Goal: Contribute content: Add original content to the website for others to see

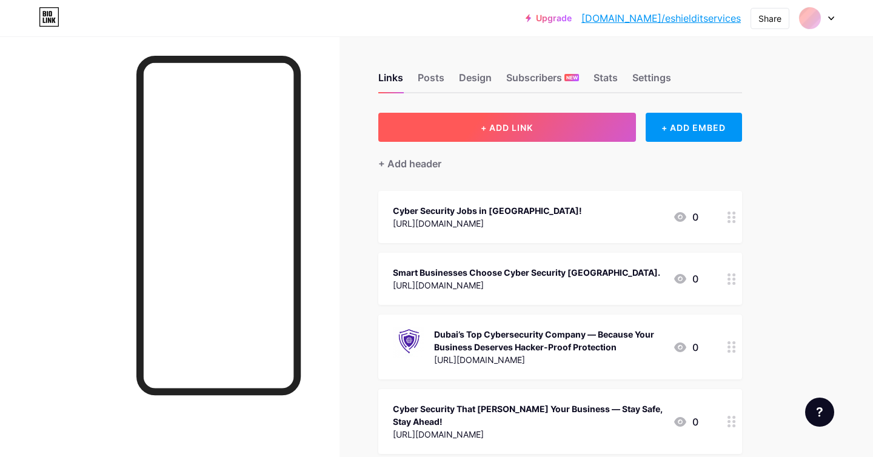
click at [568, 130] on button "+ ADD LINK" at bounding box center [507, 127] width 258 height 29
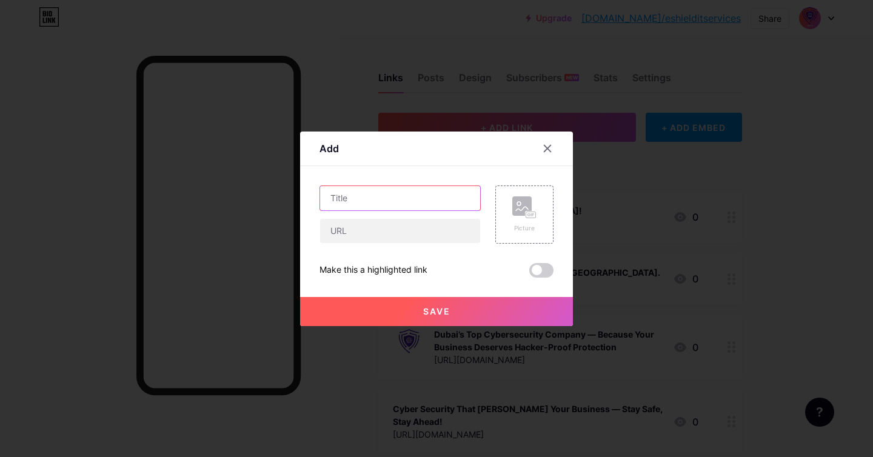
click at [389, 200] on input "text" at bounding box center [400, 198] width 160 height 24
paste input "Application Security Auditing – Safeguard Your Apps from Cyber Threats"
type input "Application Security Auditing – Safeguard Your Apps from Cyber Threats"
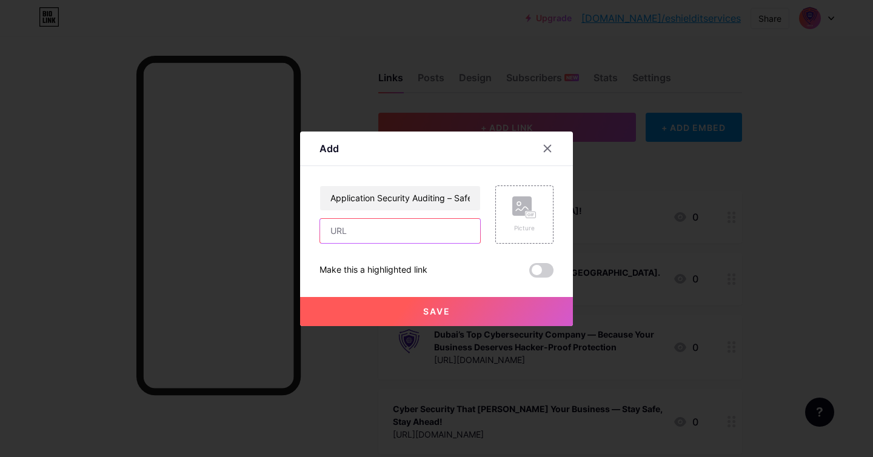
click at [355, 231] on input "text" at bounding box center [400, 231] width 160 height 24
paste input "[URL][DOMAIN_NAME]"
type input "[URL][DOMAIN_NAME]"
click at [507, 218] on div "Picture" at bounding box center [525, 215] width 58 height 58
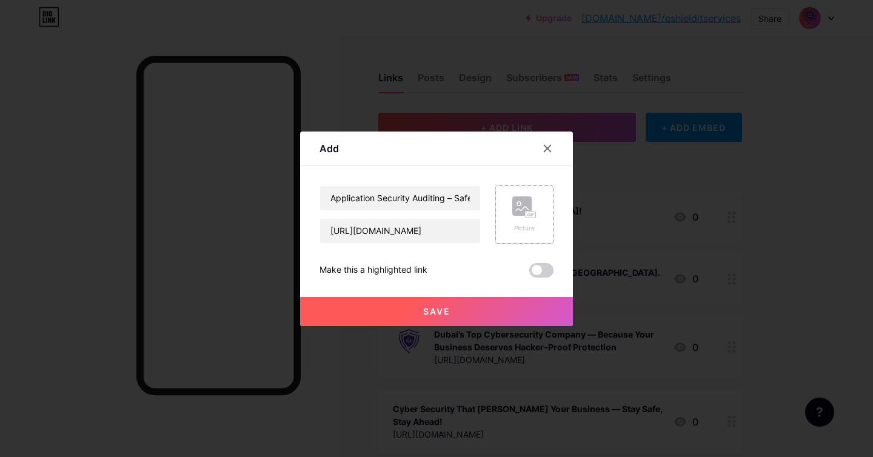
scroll to position [0, 0]
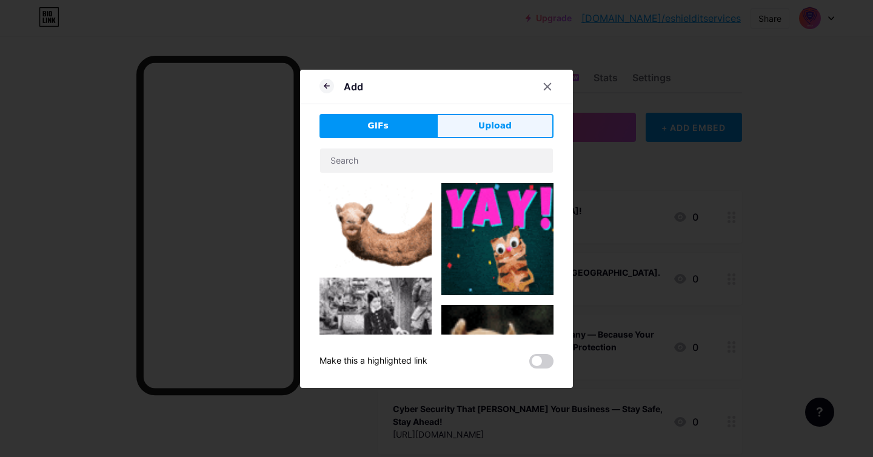
click at [471, 118] on button "Upload" at bounding box center [495, 126] width 117 height 24
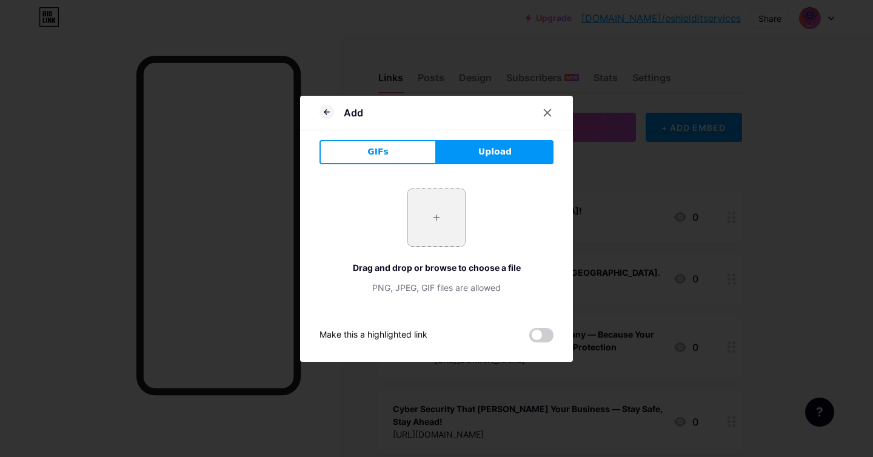
click at [437, 221] on input "file" at bounding box center [436, 217] width 57 height 57
type input "C:\fakepath\Stay Ahead of Cyber Threats with VAPT, Red Teaming, and Web Applica…"
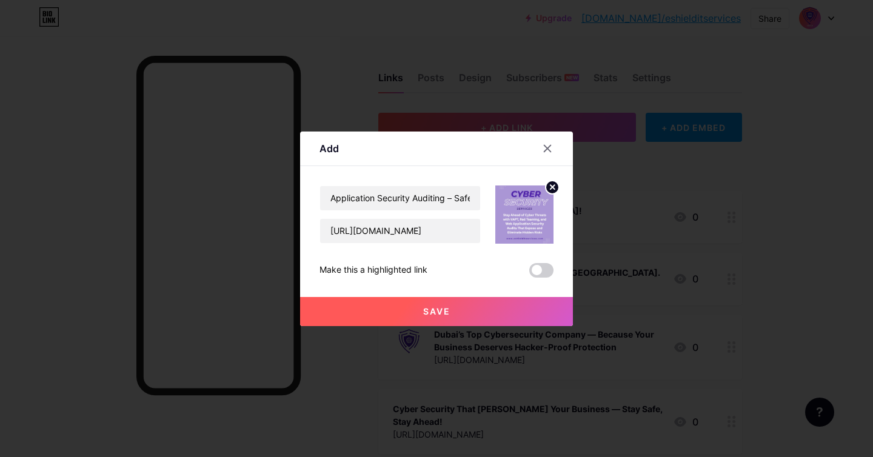
click at [484, 304] on button "Save" at bounding box center [436, 311] width 273 height 29
